Goal: Information Seeking & Learning: Learn about a topic

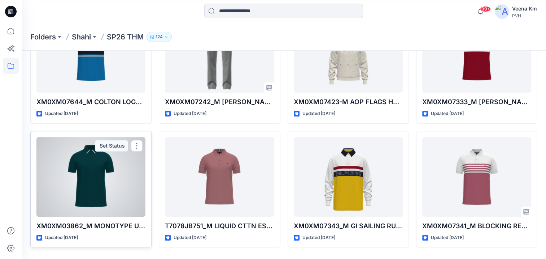
scroll to position [581, 0]
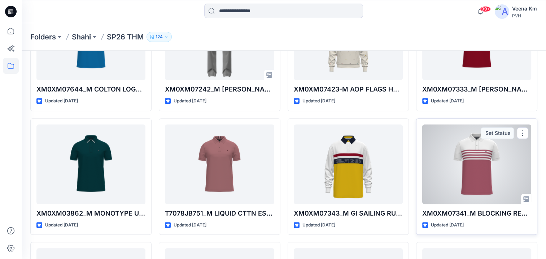
click at [461, 174] on div at bounding box center [476, 163] width 109 height 79
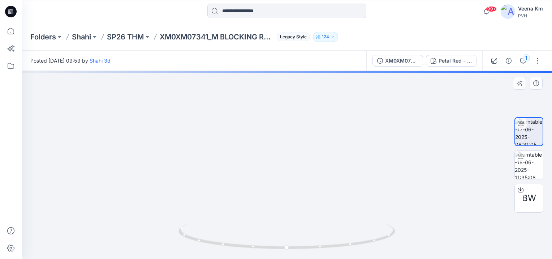
drag, startPoint x: 305, startPoint y: 193, endPoint x: 304, endPoint y: 211, distance: 18.1
click at [304, 211] on img at bounding box center [287, 88] width 609 height 339
drag, startPoint x: 303, startPoint y: 157, endPoint x: 291, endPoint y: 217, distance: 61.2
click at [291, 217] on img at bounding box center [270, 129] width 609 height 259
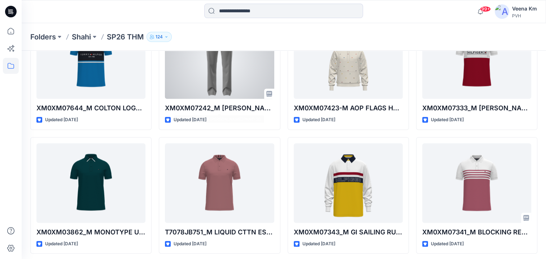
scroll to position [434, 0]
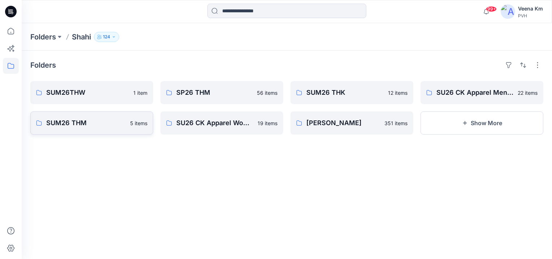
click at [74, 118] on p "SUM26 THM" at bounding box center [85, 123] width 79 height 10
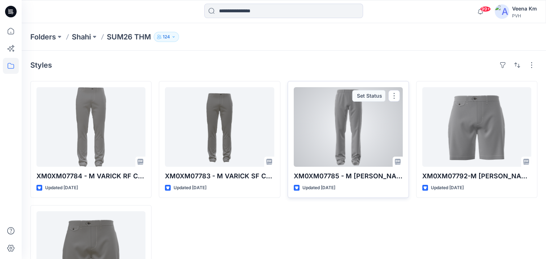
scroll to position [71, 0]
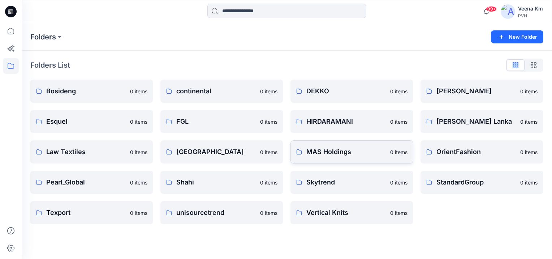
click at [334, 152] on p "MAS Holdings" at bounding box center [345, 152] width 79 height 10
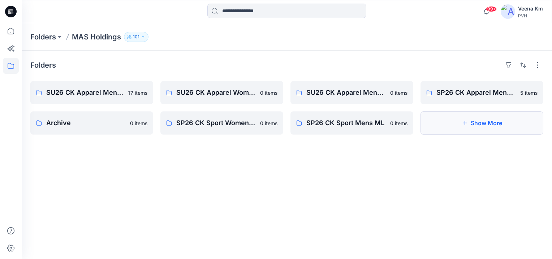
click at [488, 122] on button "Show More" at bounding box center [481, 122] width 123 height 23
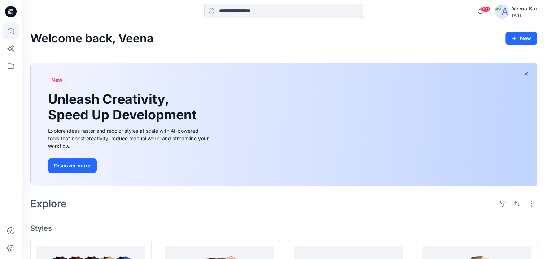
click at [257, 14] on input at bounding box center [283, 11] width 159 height 14
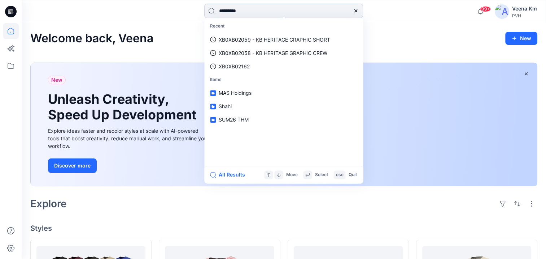
type input "**********"
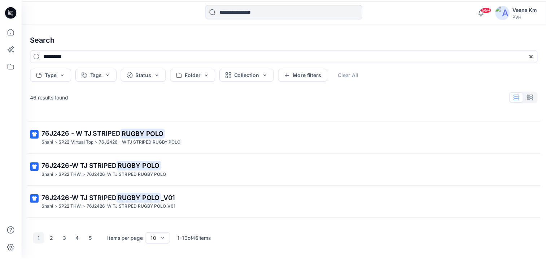
scroll to position [211, 0]
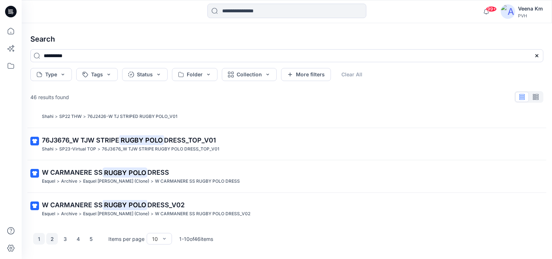
click at [51, 238] on button "2" at bounding box center [52, 239] width 12 height 12
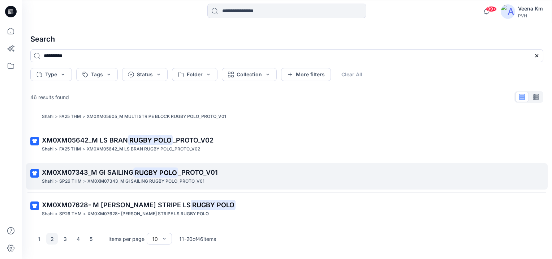
click at [63, 172] on span "XM0XM07343_M GI SAILING" at bounding box center [87, 172] width 91 height 8
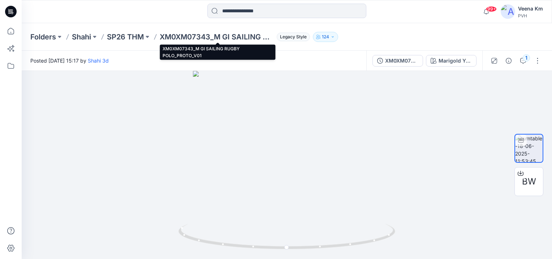
click at [211, 37] on p "XM0XM07343_M GI SAILING RUGBY POLO_PROTO_V01" at bounding box center [217, 37] width 114 height 10
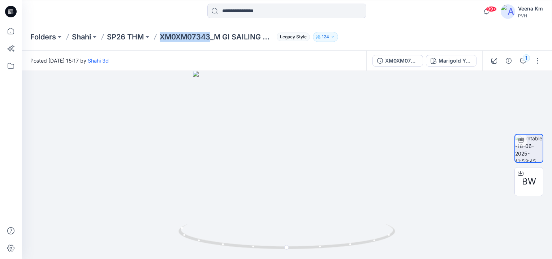
drag, startPoint x: 211, startPoint y: 37, endPoint x: 161, endPoint y: 36, distance: 49.8
click at [161, 36] on p "XM0XM07343_M GI SAILING RUGBY POLO_PROTO_V01" at bounding box center [217, 37] width 114 height 10
copy p "XM0XM07343"
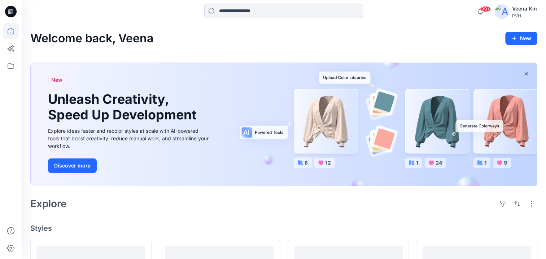
click at [229, 12] on input at bounding box center [283, 11] width 159 height 14
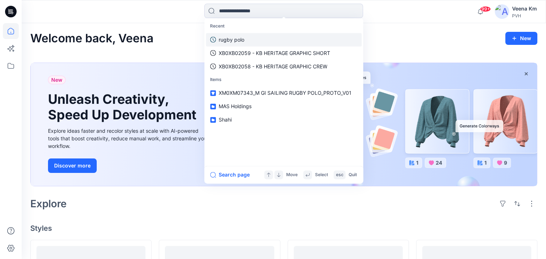
click at [230, 42] on p "rugby polo" at bounding box center [232, 40] width 26 height 8
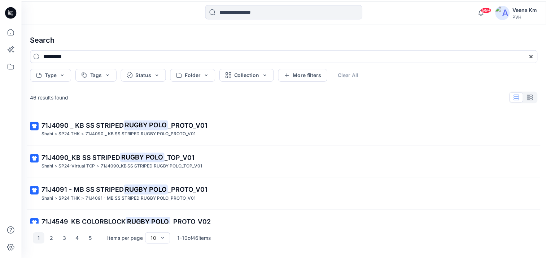
scroll to position [211, 0]
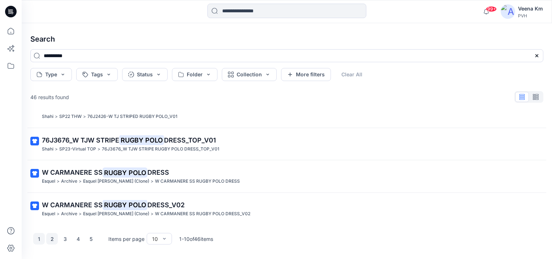
click at [49, 239] on button "2" at bounding box center [52, 239] width 12 height 12
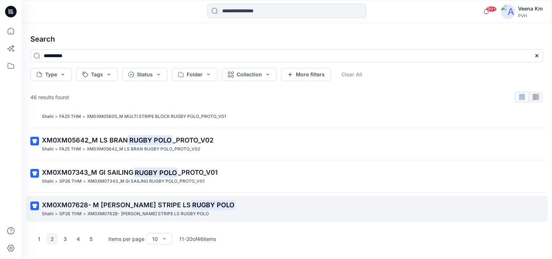
click at [70, 202] on span "XM0XM07628- M [PERSON_NAME] STRIPE LS" at bounding box center [116, 205] width 149 height 8
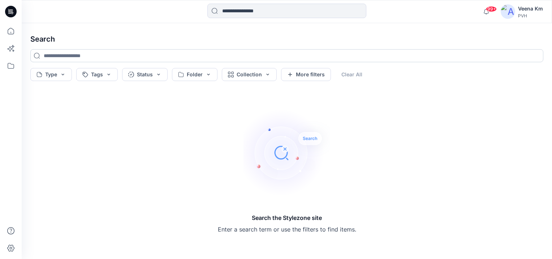
click at [63, 57] on input at bounding box center [286, 55] width 513 height 13
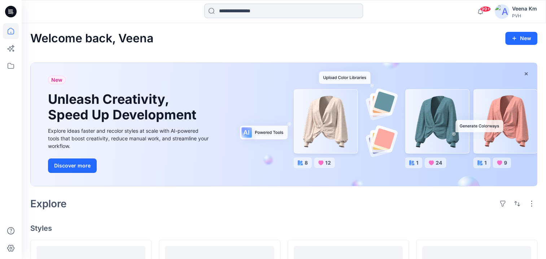
click at [231, 14] on input at bounding box center [283, 11] width 159 height 14
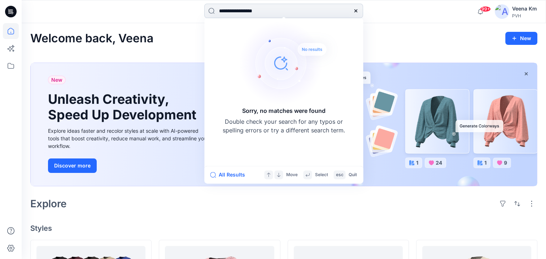
drag, startPoint x: 246, startPoint y: 10, endPoint x: 319, endPoint y: 13, distance: 73.7
click at [319, 13] on input "**********" at bounding box center [283, 11] width 159 height 14
type input "**********"
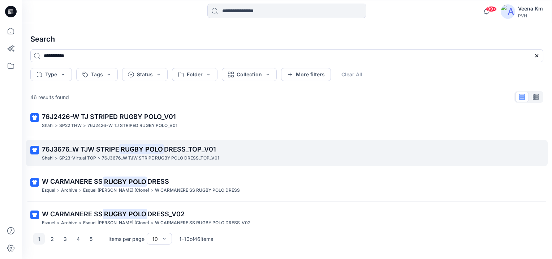
scroll to position [211, 0]
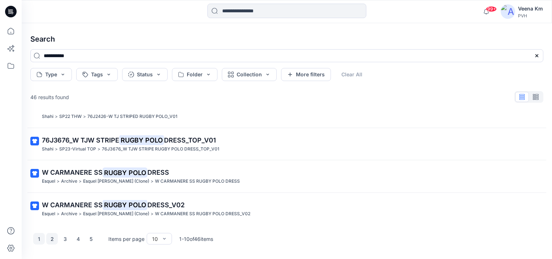
click at [51, 238] on button "2" at bounding box center [52, 239] width 12 height 12
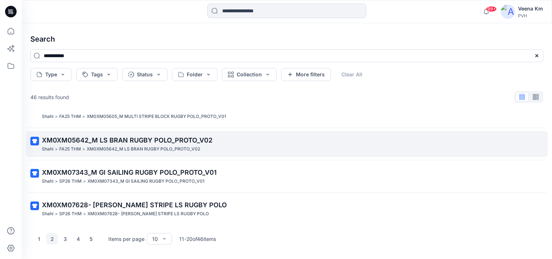
click at [78, 137] on span "XM0XM05642_M LS BRAN RUGBY POLO_PROTO_V02" at bounding box center [127, 140] width 170 height 8
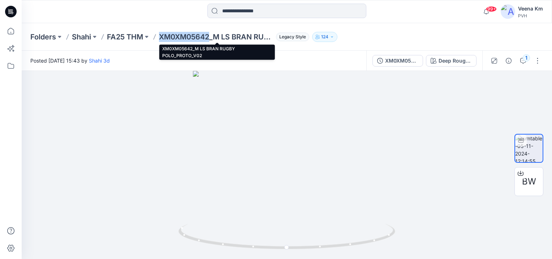
drag, startPoint x: 209, startPoint y: 35, endPoint x: 160, endPoint y: 33, distance: 48.8
click at [160, 33] on p "XM0XM05642_M LS BRAN RUGBY POLO_PROTO_V02" at bounding box center [216, 37] width 114 height 10
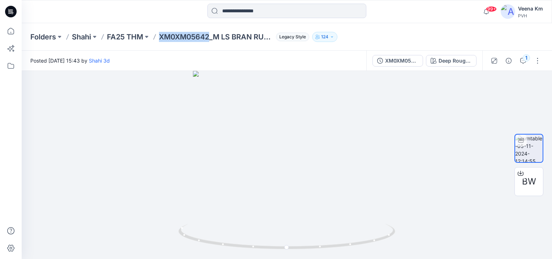
copy p "XM0XM05642"
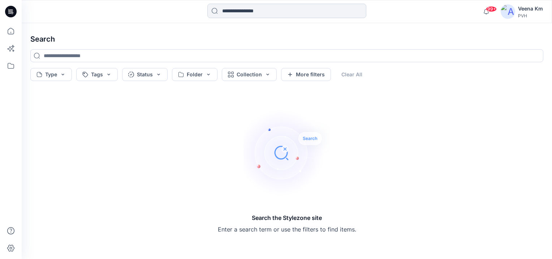
click at [256, 11] on input at bounding box center [286, 11] width 159 height 14
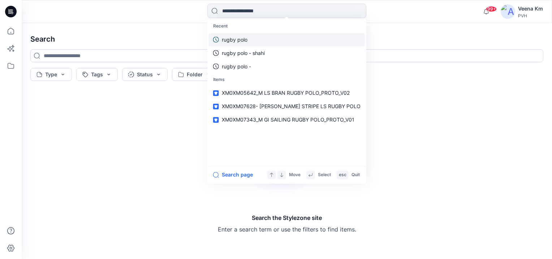
click at [247, 37] on p "rugby polo" at bounding box center [235, 40] width 26 height 8
type input "**********"
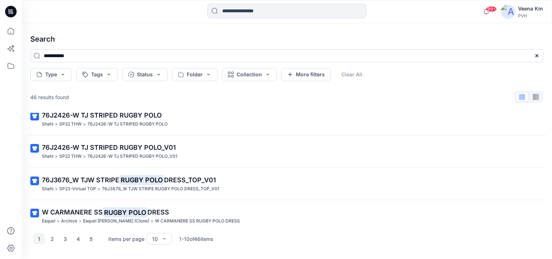
scroll to position [181, 0]
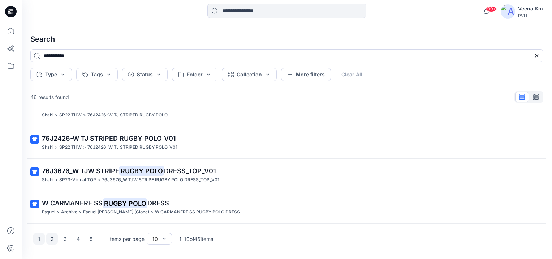
click at [53, 238] on button "2" at bounding box center [52, 239] width 12 height 12
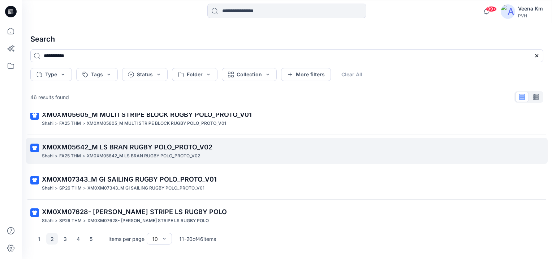
scroll to position [211, 0]
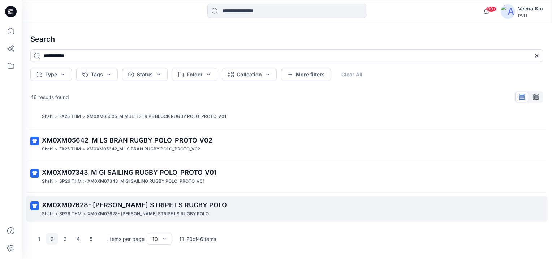
click at [81, 204] on span "XM0XM07628- [PERSON_NAME] STRIPE LS RUGBY POLO" at bounding box center [134, 205] width 185 height 8
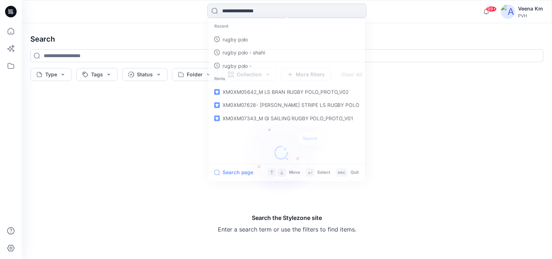
click at [249, 13] on input at bounding box center [286, 11] width 159 height 14
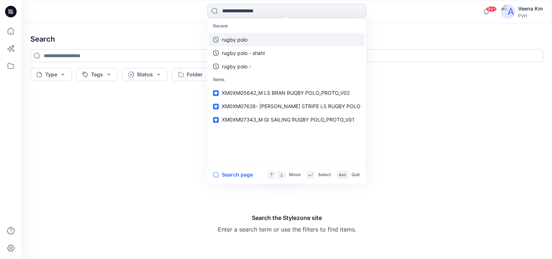
click at [235, 43] on p "rugby polo" at bounding box center [235, 40] width 26 height 8
type input "**********"
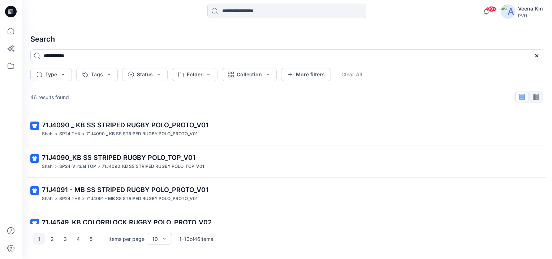
scroll to position [211, 0]
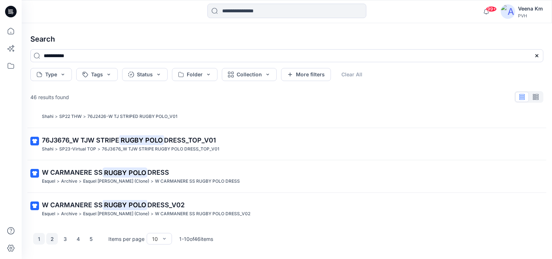
click at [51, 237] on button "2" at bounding box center [52, 239] width 12 height 12
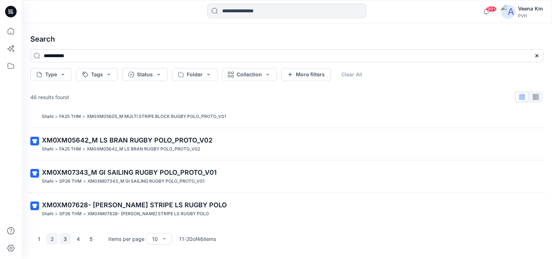
click at [65, 240] on button "3" at bounding box center [65, 239] width 12 height 12
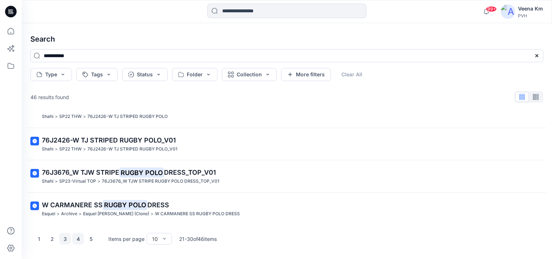
click at [76, 239] on button "4" at bounding box center [78, 239] width 12 height 12
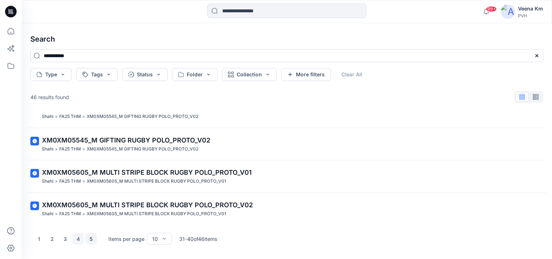
click at [90, 238] on button "5" at bounding box center [91, 239] width 12 height 12
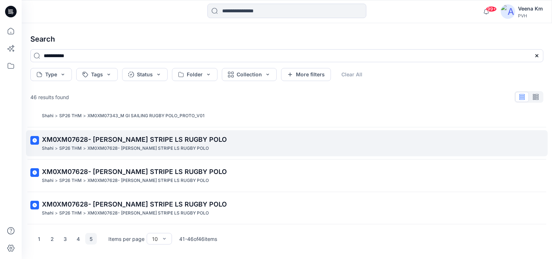
scroll to position [82, 0]
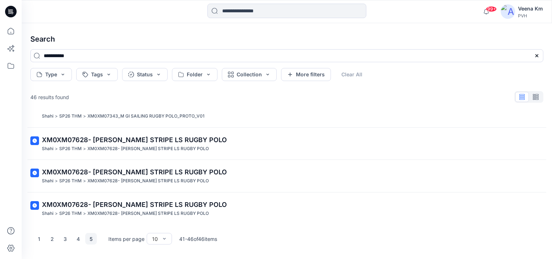
click at [94, 238] on button "5" at bounding box center [91, 239] width 12 height 12
click at [93, 238] on button "5" at bounding box center [91, 239] width 12 height 12
